Goal: Information Seeking & Learning: Understand process/instructions

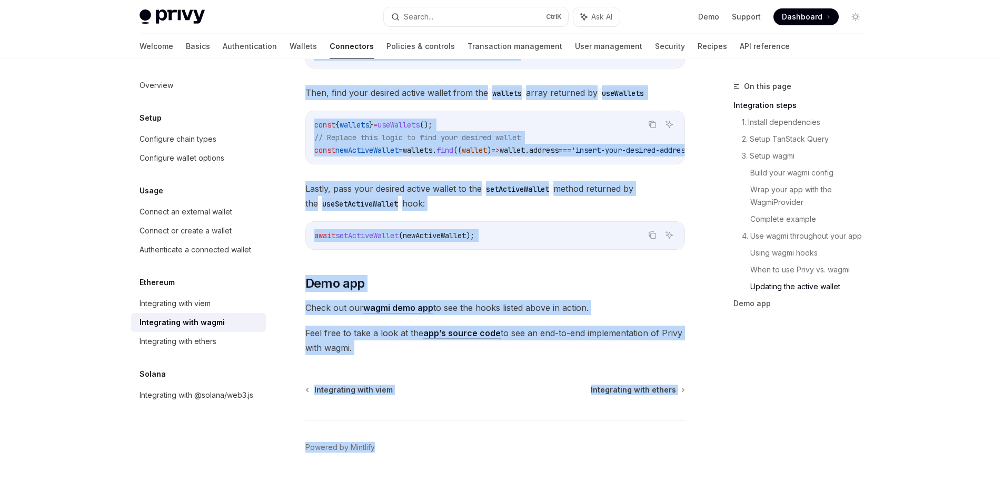
scroll to position [2933, 0]
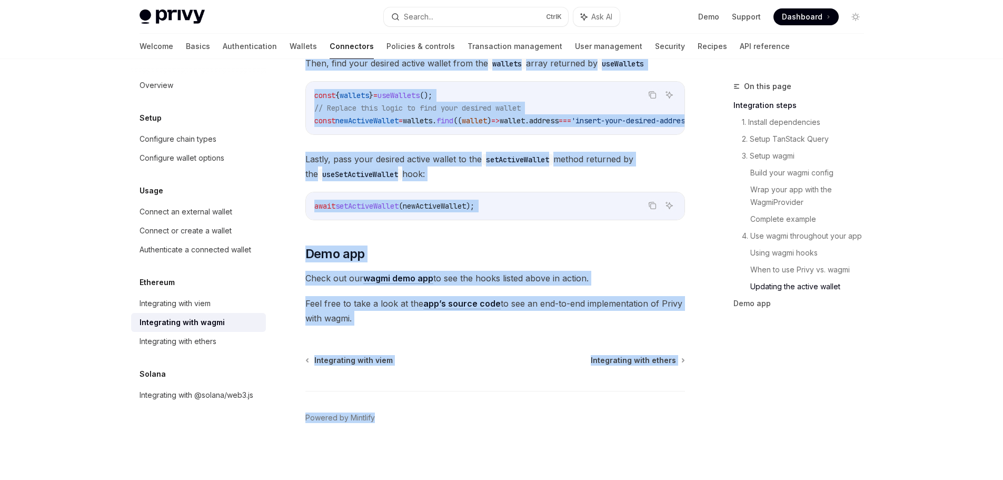
drag, startPoint x: 303, startPoint y: 112, endPoint x: 471, endPoint y: 504, distance: 426.7
copy div "Loremipsumd sita conse AdipIS Elit se DoeiUSM TempOR Inci ut LaboREE Dolor ma a…"
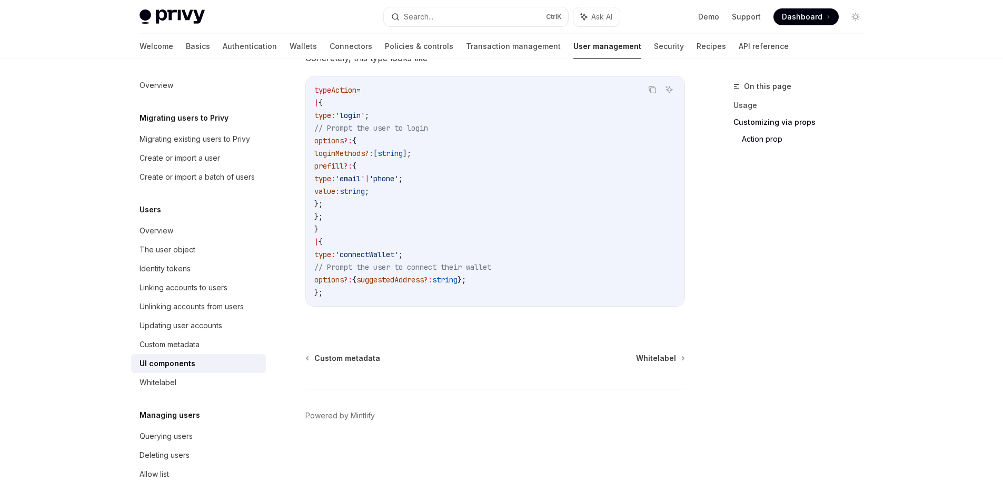
scroll to position [129, 0]
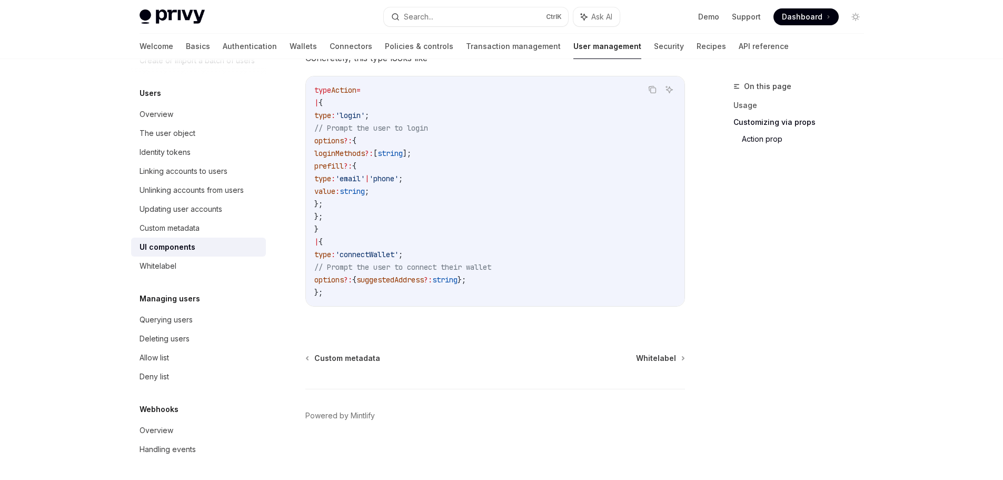
click at [804, 15] on span "Dashboard" at bounding box center [802, 17] width 41 height 11
